Goal: Information Seeking & Learning: Learn about a topic

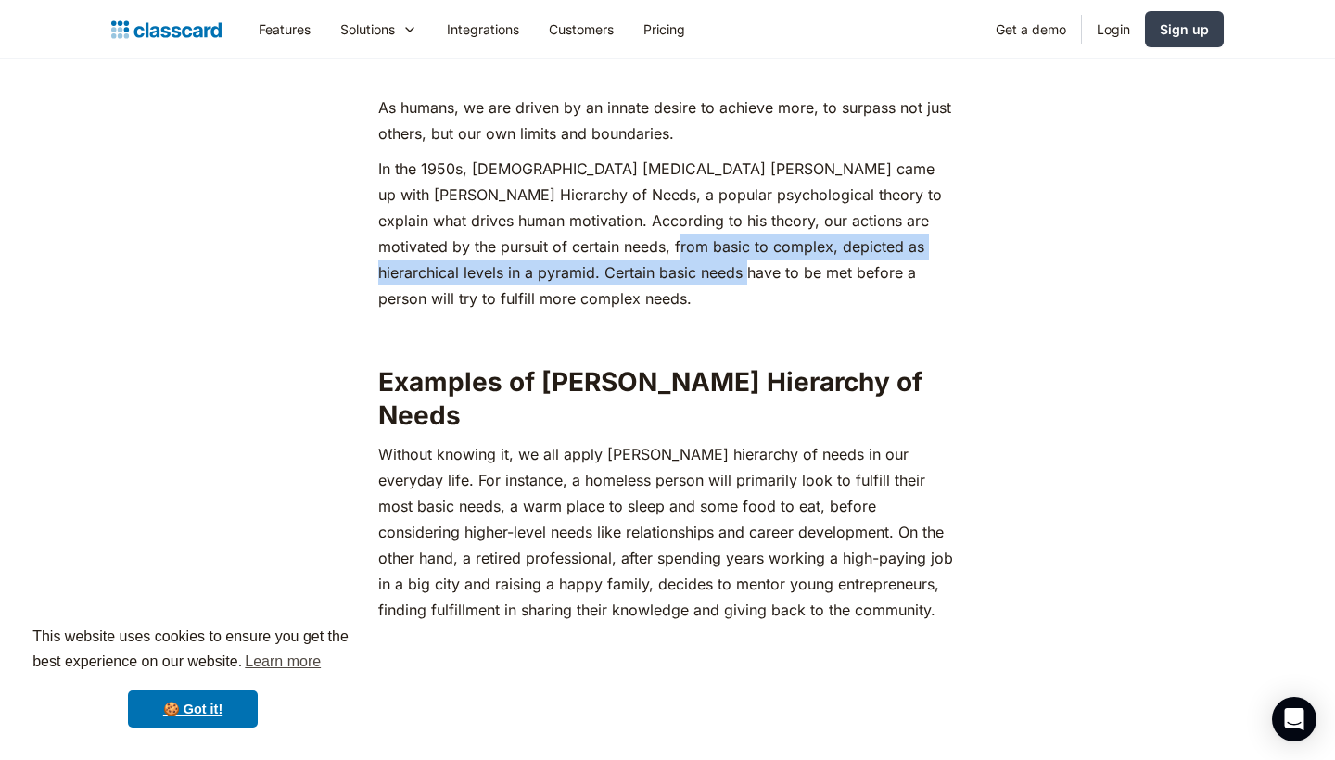
drag, startPoint x: 605, startPoint y: 232, endPoint x: 639, endPoint y: 272, distance: 52.6
click at [639, 272] on p "In the 1950s, [DEMOGRAPHIC_DATA] [MEDICAL_DATA] [PERSON_NAME] came up with [PER…" at bounding box center [667, 234] width 578 height 156
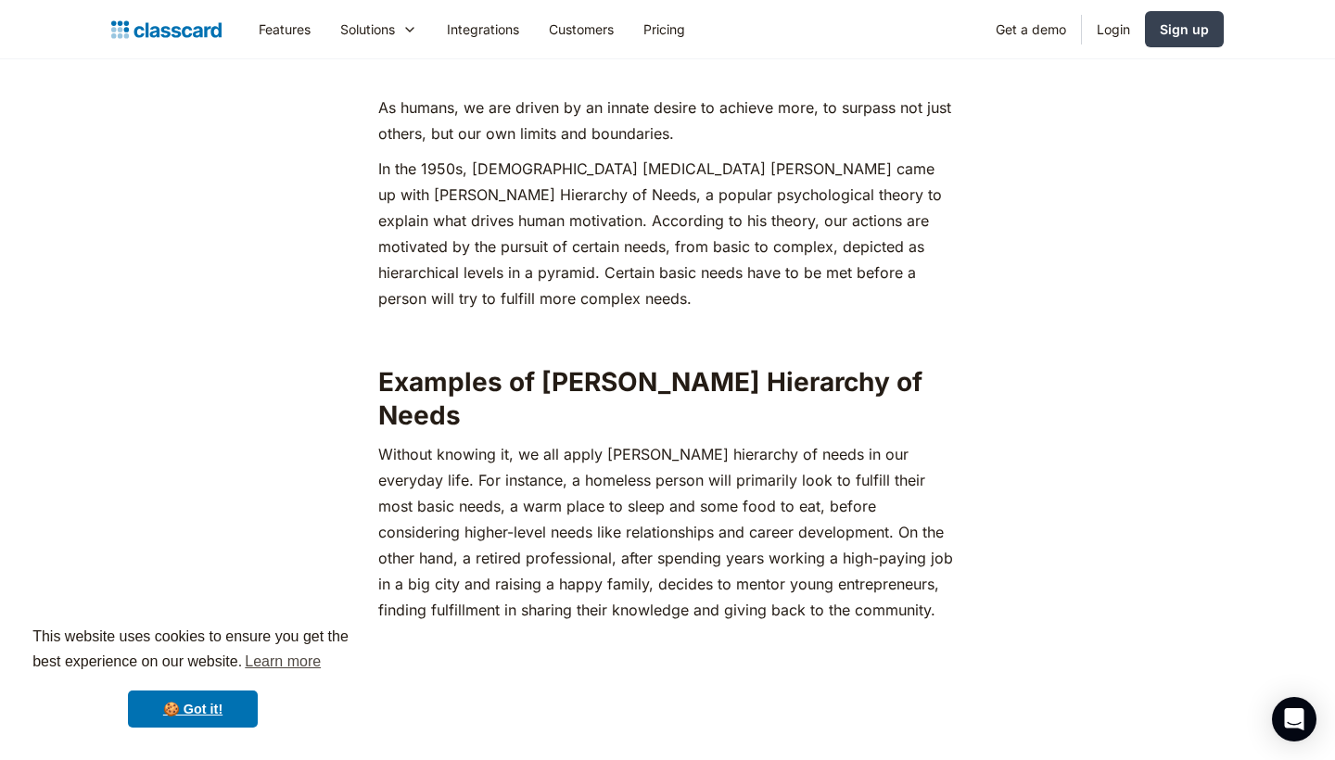
scroll to position [1121, 0]
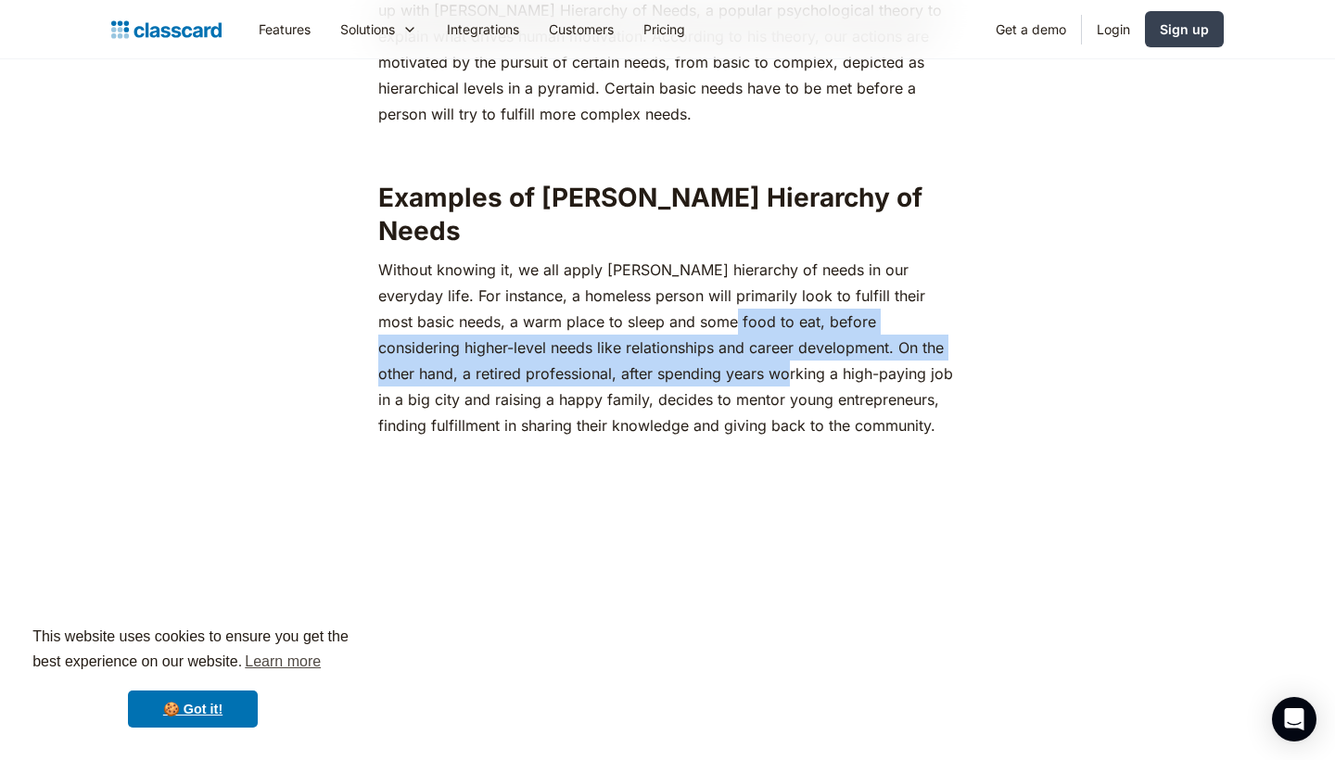
drag, startPoint x: 639, startPoint y: 272, endPoint x: 675, endPoint y: 325, distance: 64.8
click at [675, 325] on p "‍Without knowing it, we all apply [PERSON_NAME] hierarchy of needs in our every…" at bounding box center [667, 348] width 578 height 182
click at [675, 326] on p "‍Without knowing it, we all apply [PERSON_NAME] hierarchy of needs in our every…" at bounding box center [667, 348] width 578 height 182
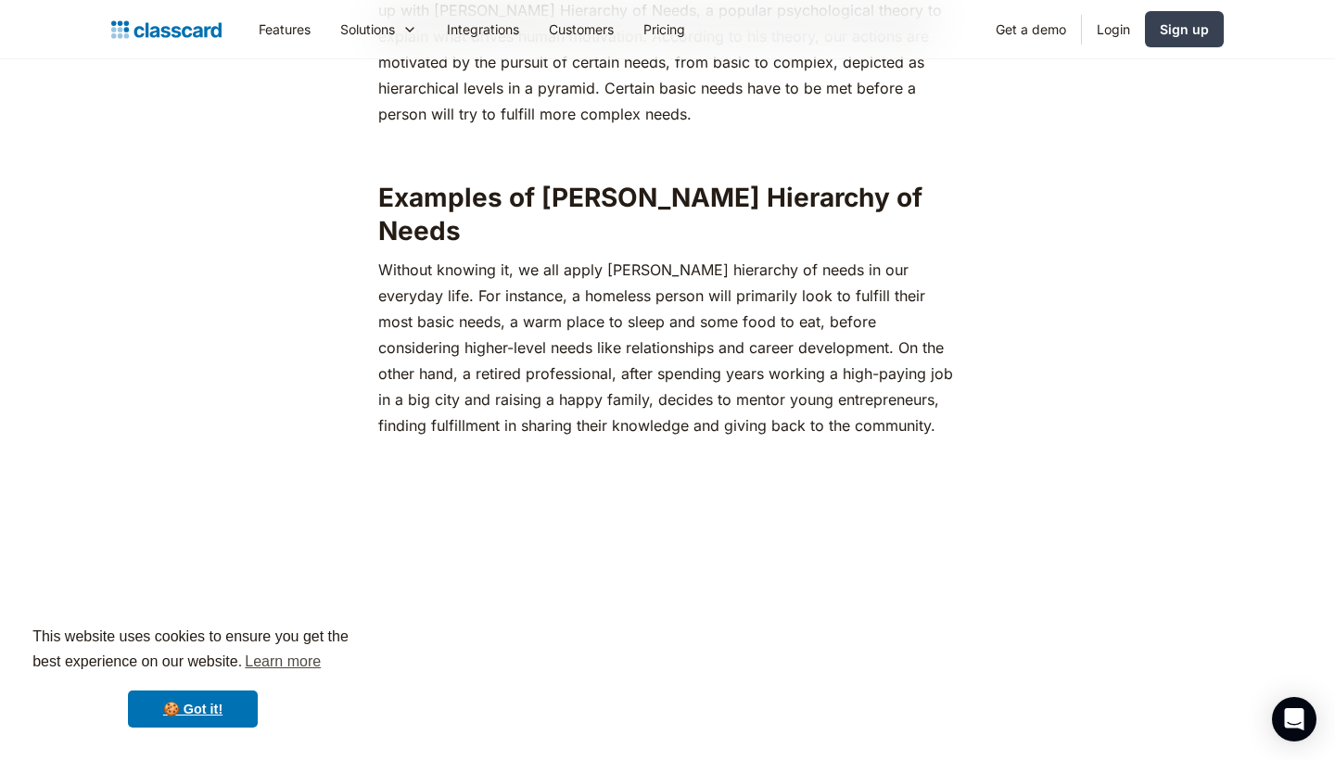
click at [675, 326] on p "‍Without knowing it, we all apply [PERSON_NAME] hierarchy of needs in our every…" at bounding box center [667, 348] width 578 height 182
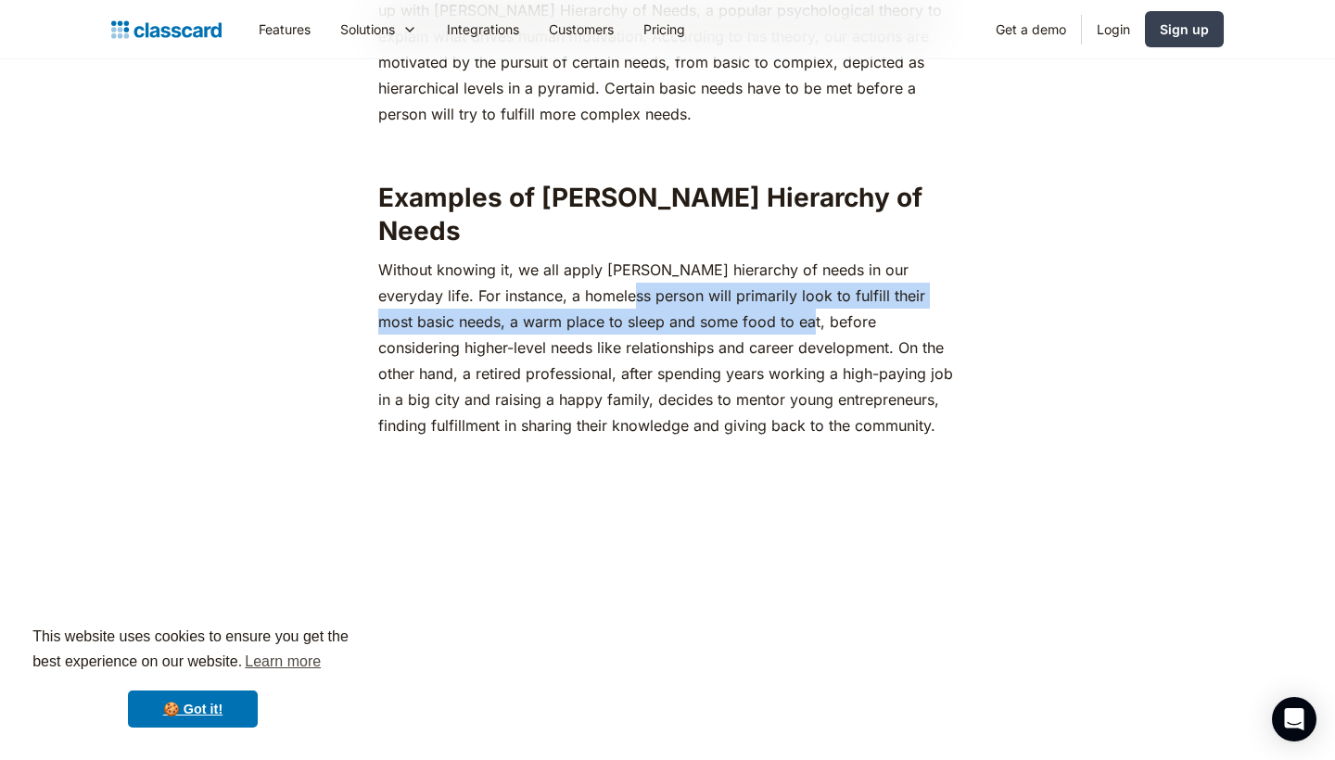
drag, startPoint x: 708, startPoint y: 292, endPoint x: 573, endPoint y: 248, distance: 141.6
click at [573, 257] on p "‍Without knowing it, we all apply [PERSON_NAME] hierarchy of needs in our every…" at bounding box center [667, 348] width 578 height 182
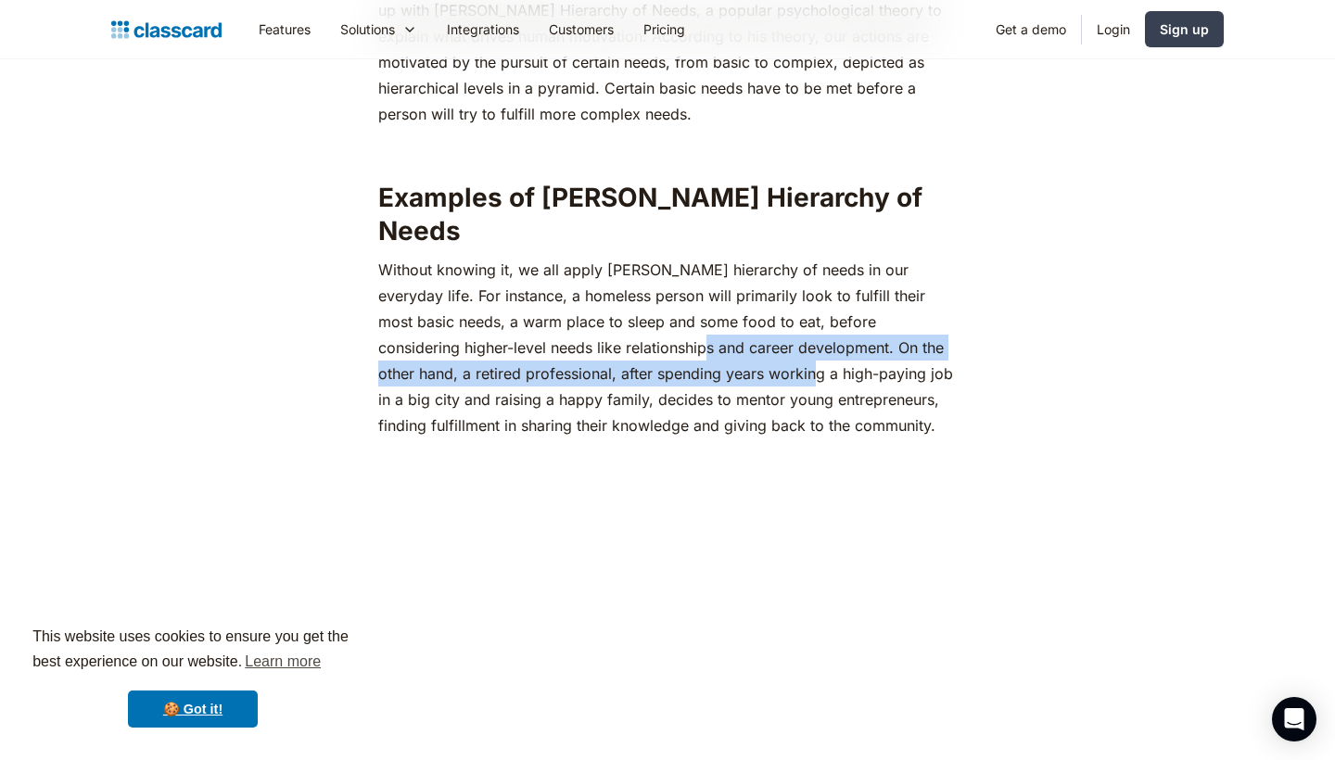
drag, startPoint x: 703, startPoint y: 324, endPoint x: 574, endPoint y: 309, distance: 129.8
click at [573, 310] on p "‍Without knowing it, we all apply [PERSON_NAME] hierarchy of needs in our every…" at bounding box center [667, 348] width 578 height 182
click at [574, 309] on p "‍Without knowing it, we all apply [PERSON_NAME] hierarchy of needs in our every…" at bounding box center [667, 348] width 578 height 182
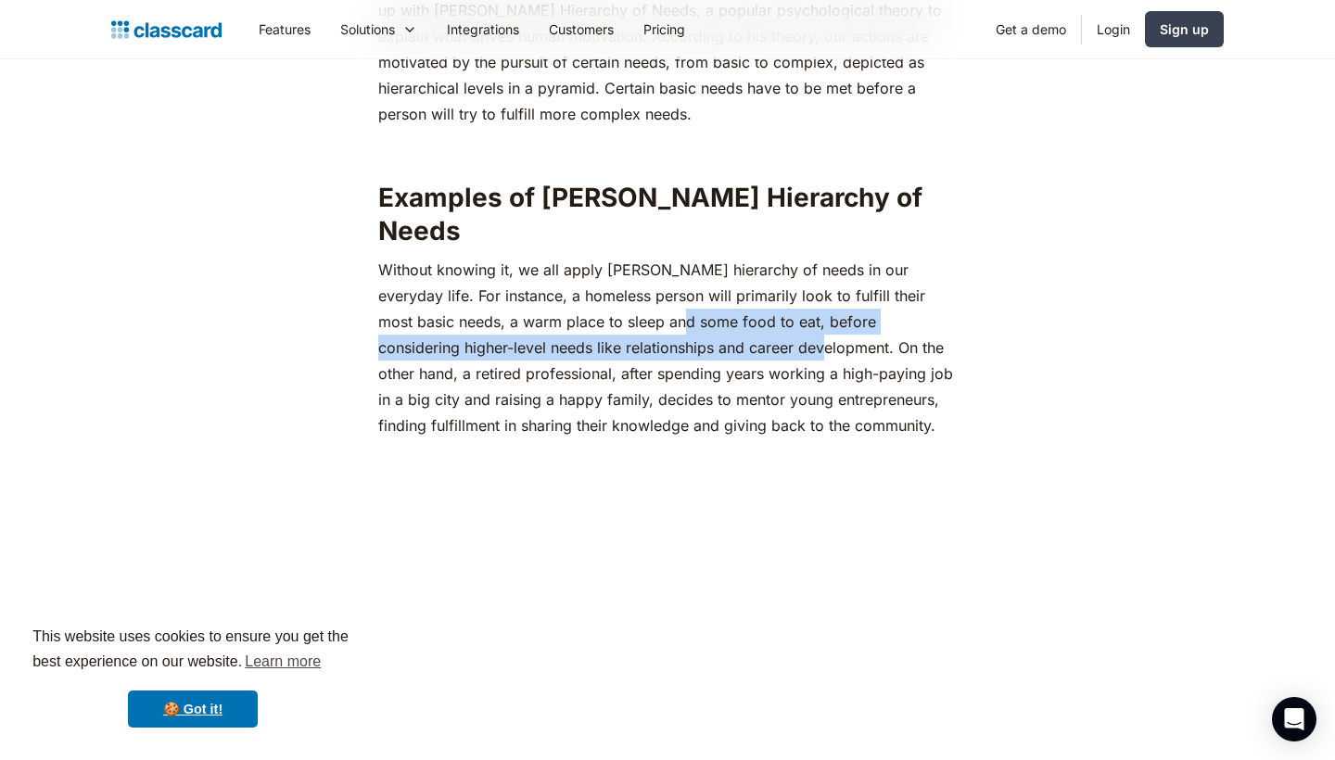
drag, startPoint x: 699, startPoint y: 321, endPoint x: 598, endPoint y: 291, distance: 105.3
click at [598, 291] on p "‍Without knowing it, we all apply [PERSON_NAME] hierarchy of needs in our every…" at bounding box center [667, 348] width 578 height 182
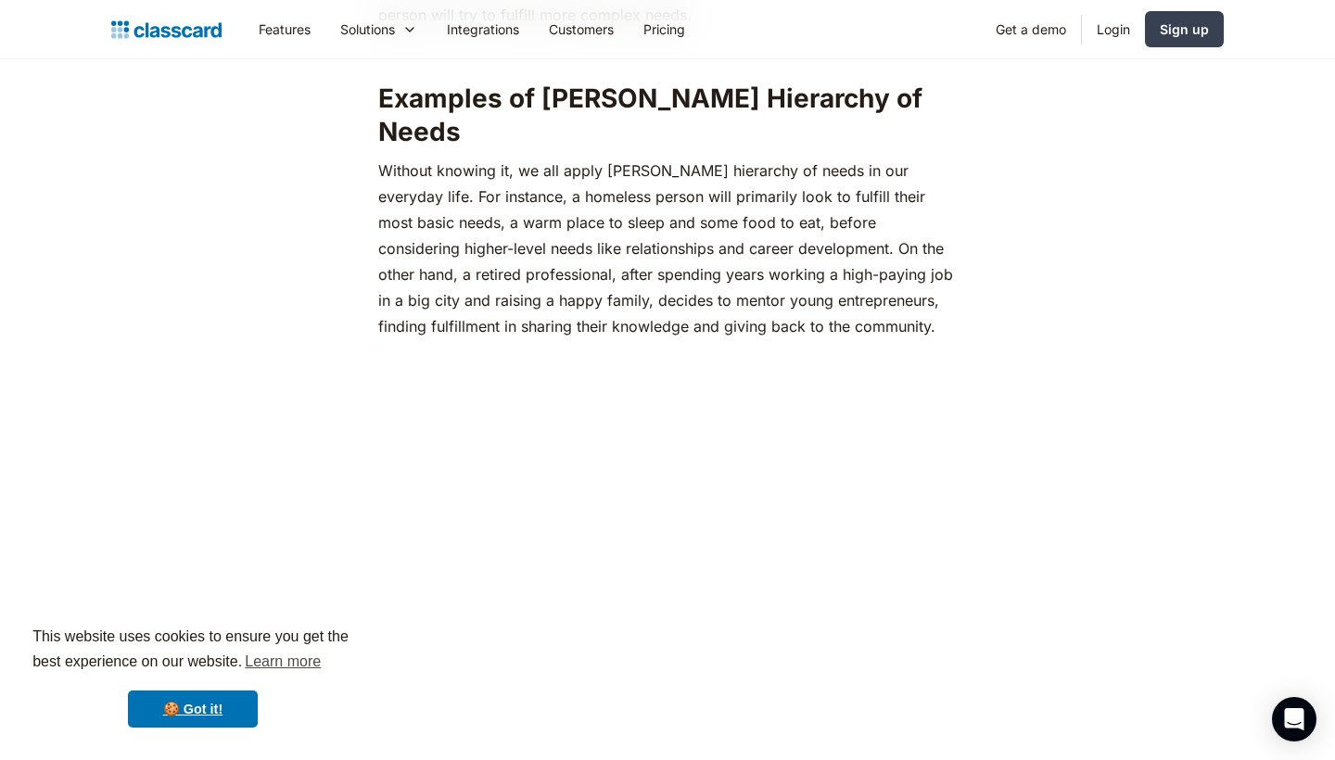
scroll to position [1232, 0]
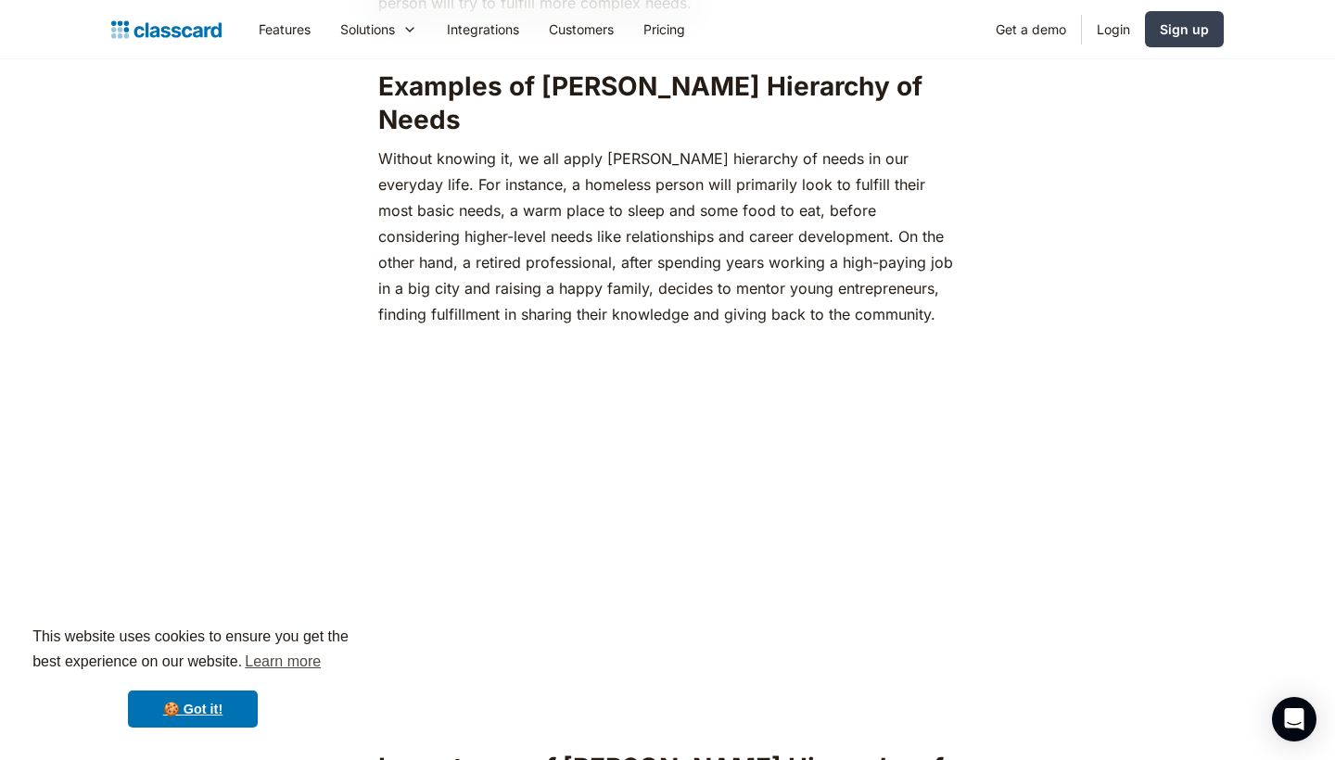
click at [615, 227] on p "‍Without knowing it, we all apply [PERSON_NAME] hierarchy of needs in our every…" at bounding box center [667, 237] width 578 height 182
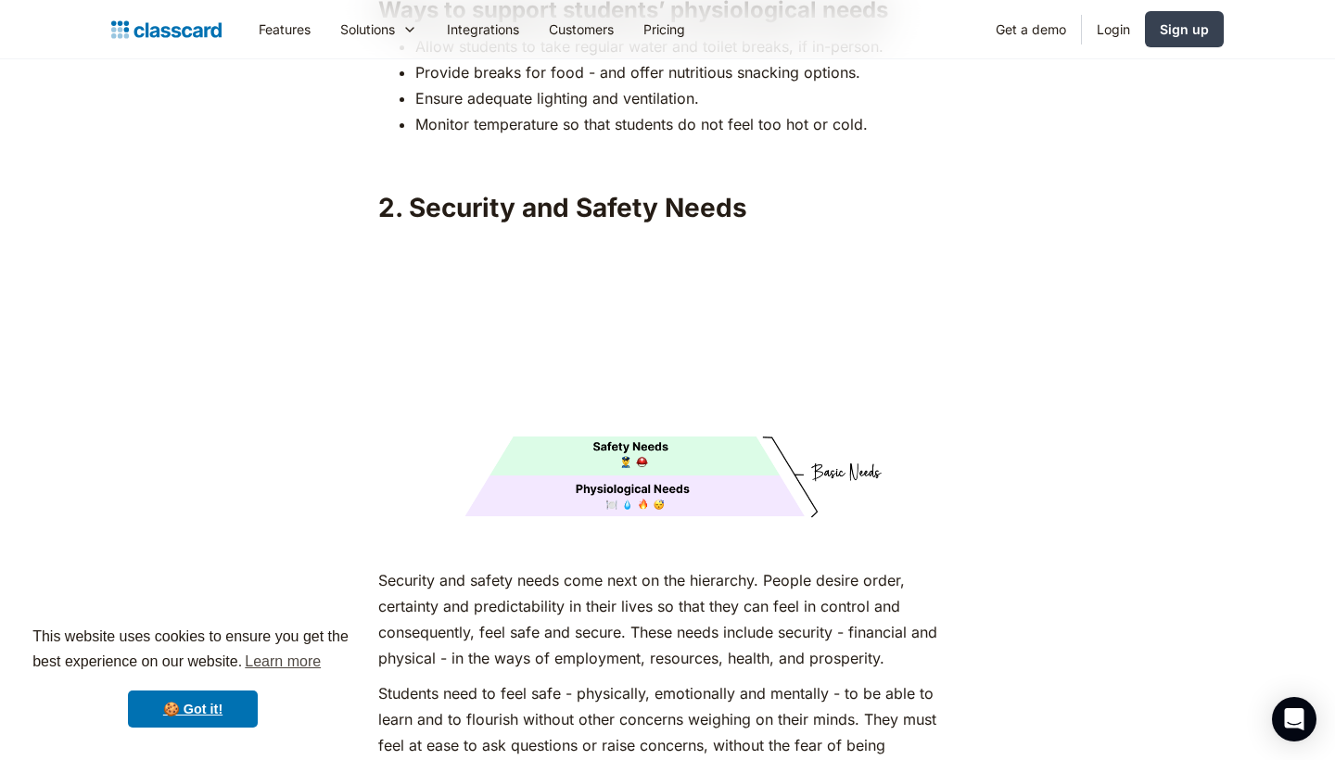
scroll to position [3390, 0]
